Goal: Check status: Check status

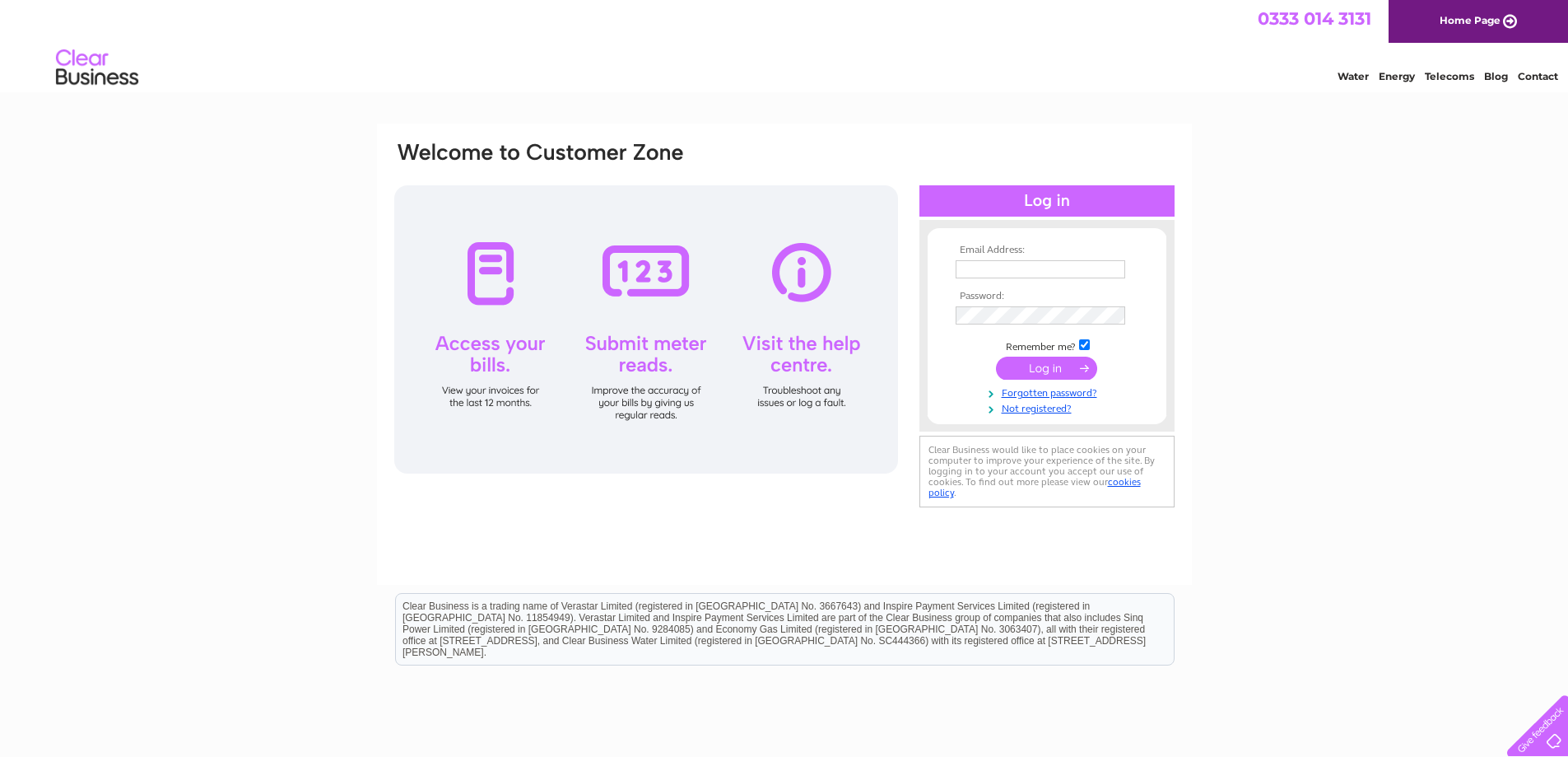
type input "pmsuppliers@primmeroldsbas.co.uk"
click at [1030, 368] on input "submit" at bounding box center [1047, 368] width 102 height 23
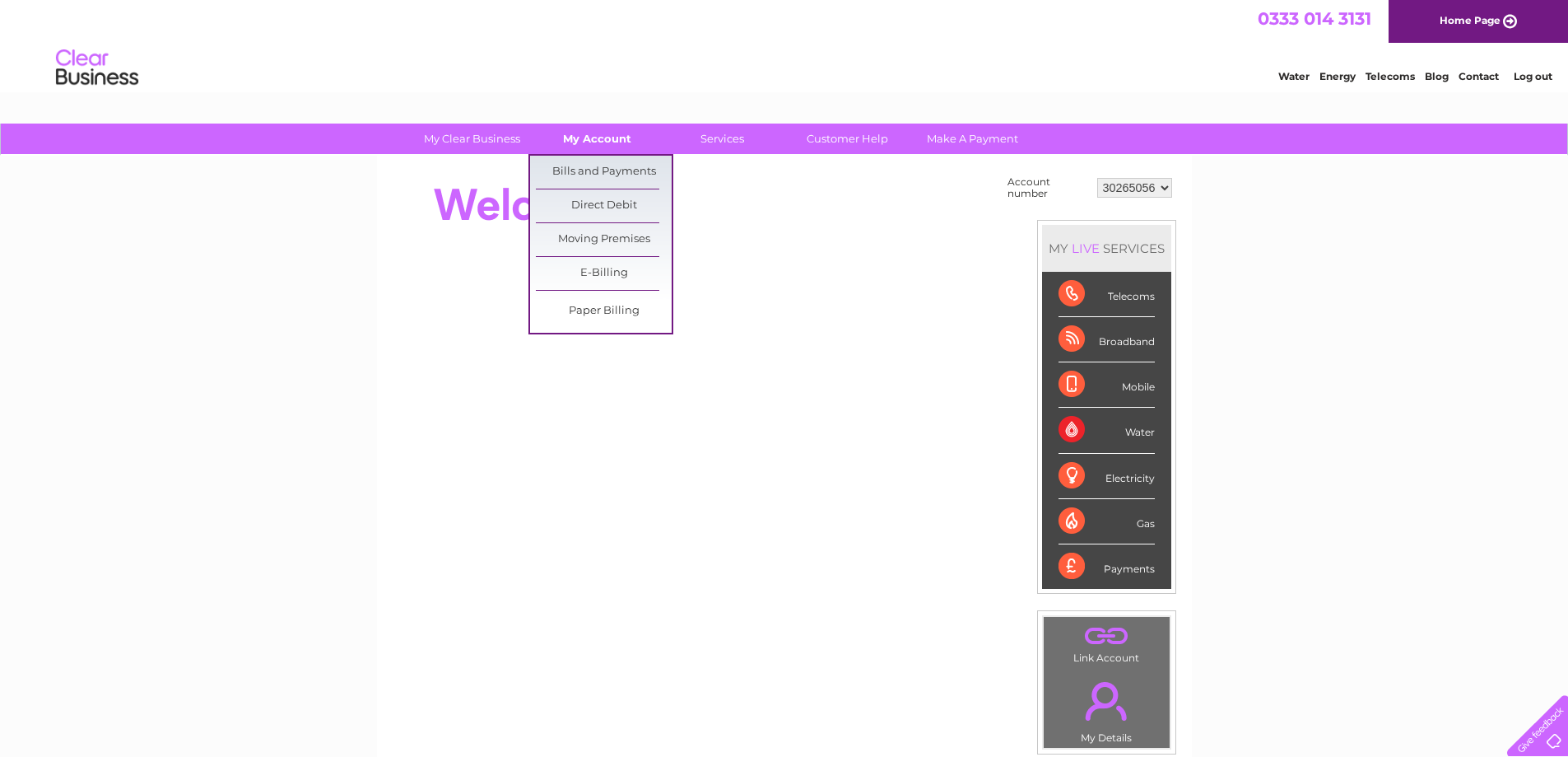
click at [606, 132] on link "My Account" at bounding box center [596, 139] width 136 height 30
click at [593, 166] on link "Bills and Payments" at bounding box center [603, 172] width 136 height 33
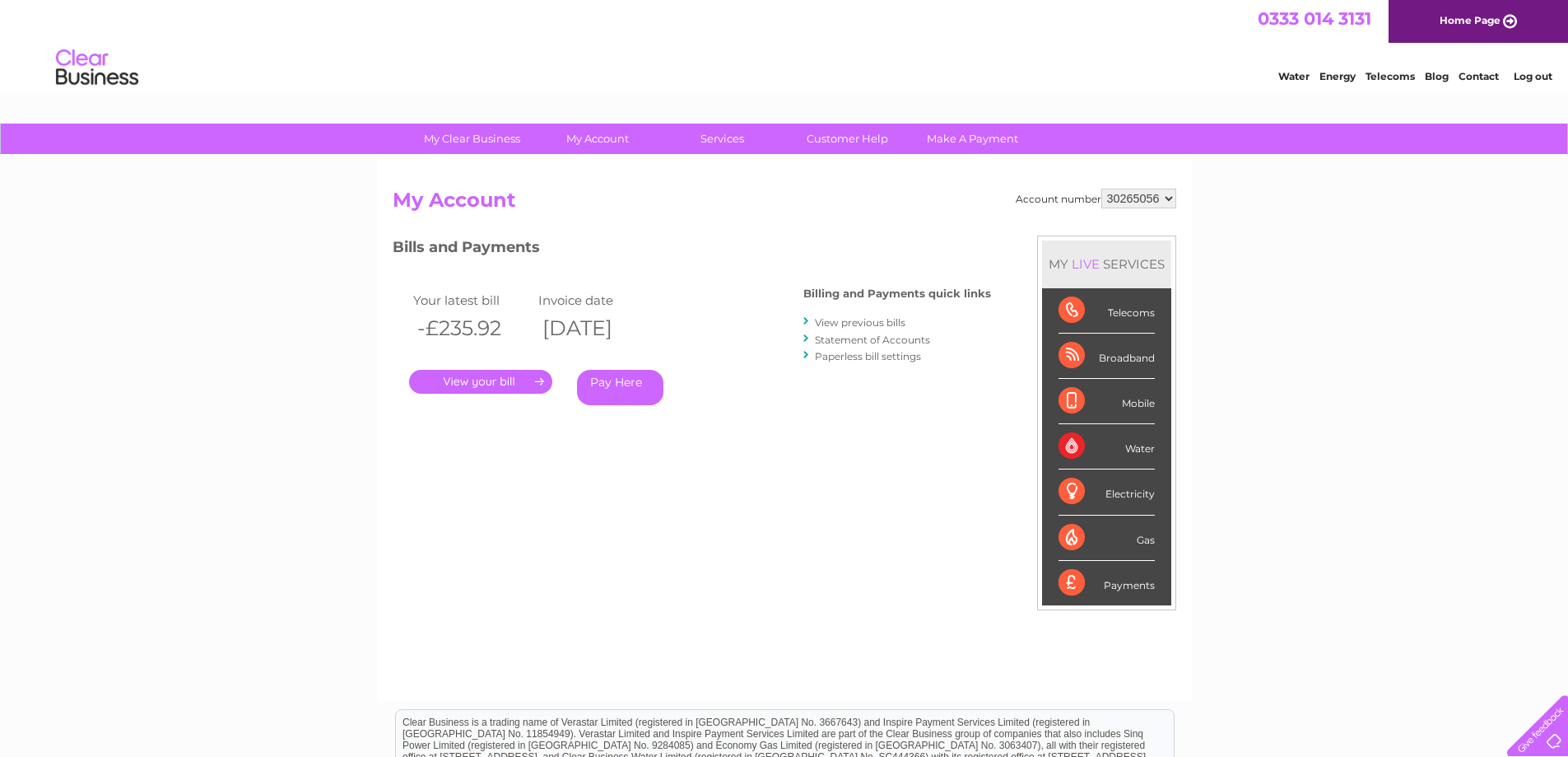
click at [1169, 201] on select "30265056 30277383" at bounding box center [1139, 199] width 75 height 20
select select "30277383"
click at [1102, 189] on select "30265056 30277383" at bounding box center [1139, 199] width 75 height 20
click at [1459, 23] on link "Home Page" at bounding box center [1478, 21] width 179 height 43
